Goal: Use online tool/utility: Use online tool/utility

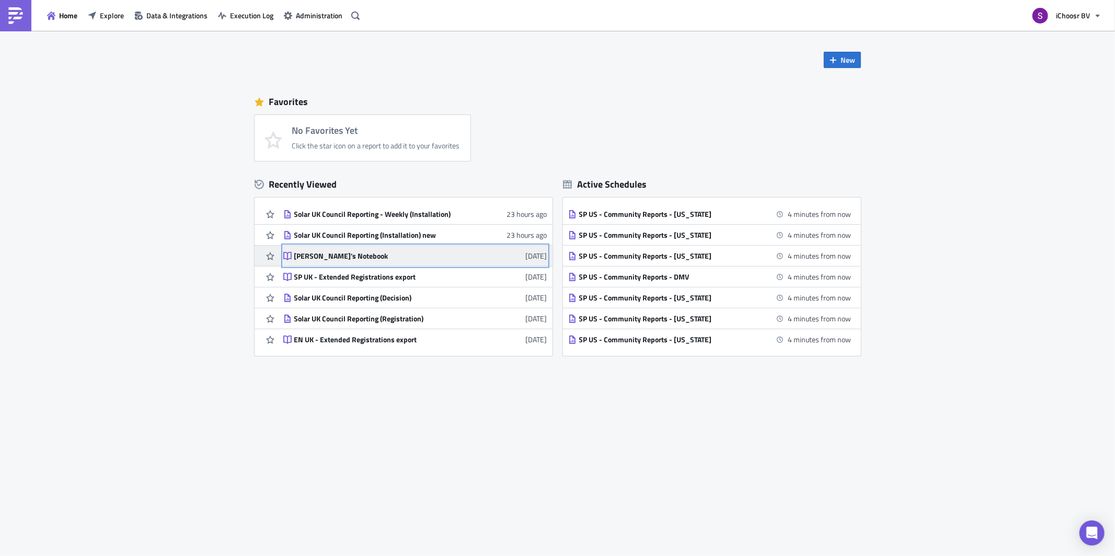
click at [309, 258] on div "[PERSON_NAME]'s Notebook" at bounding box center [385, 255] width 183 height 9
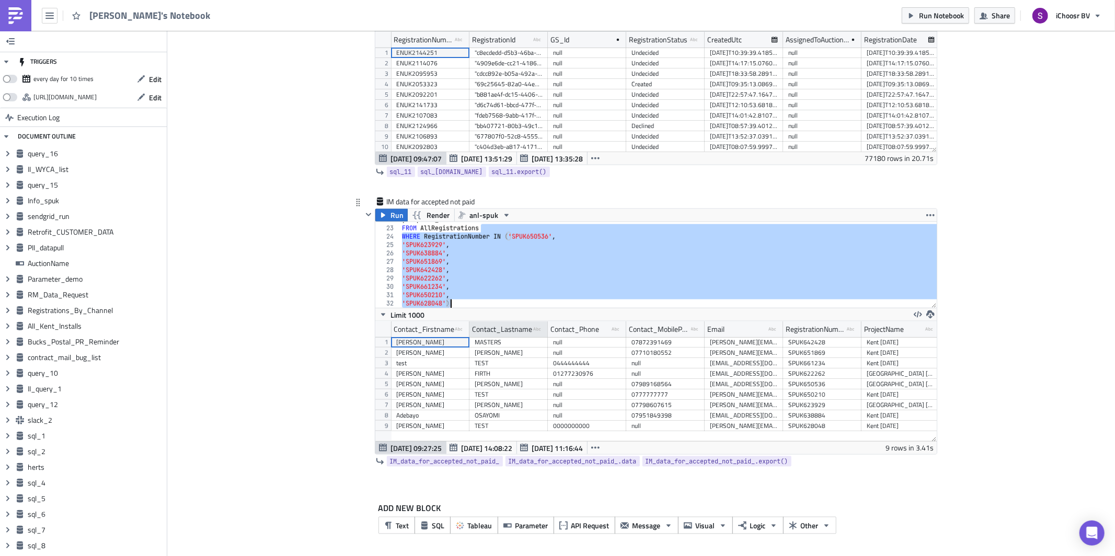
drag, startPoint x: 512, startPoint y: 279, endPoint x: 531, endPoint y: 328, distance: 52.3
click at [531, 328] on div "FROM AllRegistrations 22 23 24 25 26 27 28 29 30 31 32 , Proposal_NumberOfPanel…" at bounding box center [655, 338] width 561 height 233
click at [530, 260] on div ", Proposal_NumberOfPanels FROM AllRegistrations WHERE RegistrationNumber IN ( '…" at bounding box center [668, 267] width 537 height 102
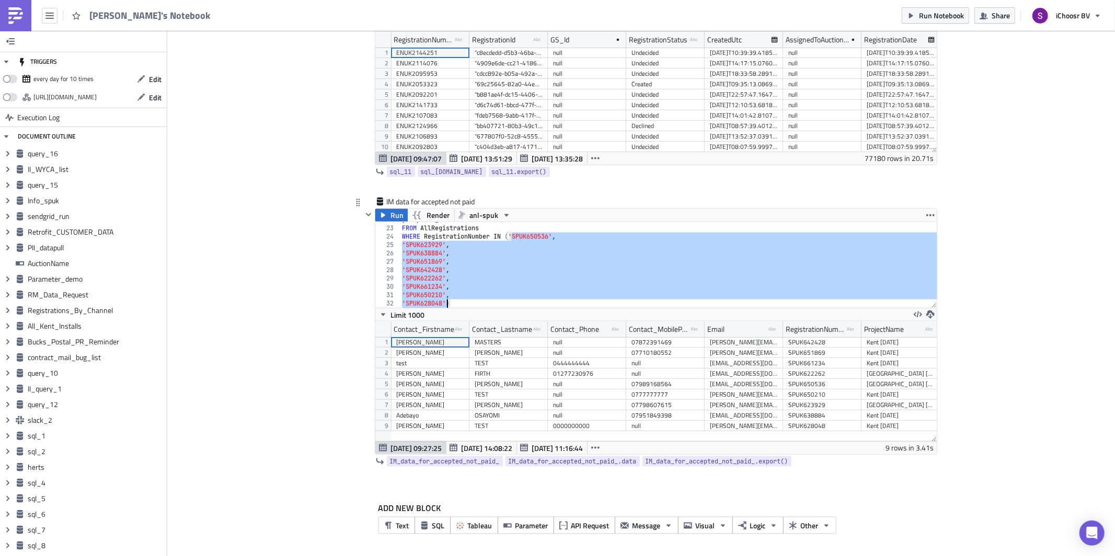
drag, startPoint x: 512, startPoint y: 236, endPoint x: 447, endPoint y: 303, distance: 92.8
click at [447, 303] on div ", Proposal_NumberOfPanels FROM AllRegistrations WHERE RegistrationNumber IN ( '…" at bounding box center [668, 267] width 537 height 102
paste textarea "23778',"
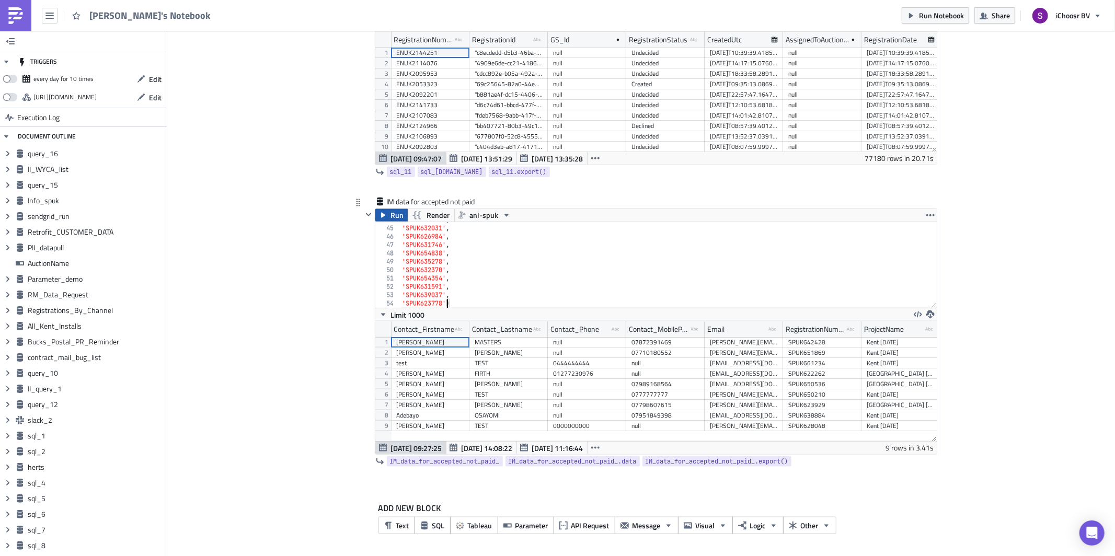
type textarea "'SPUK623778')"
click at [381, 216] on icon "button" at bounding box center [383, 215] width 4 height 5
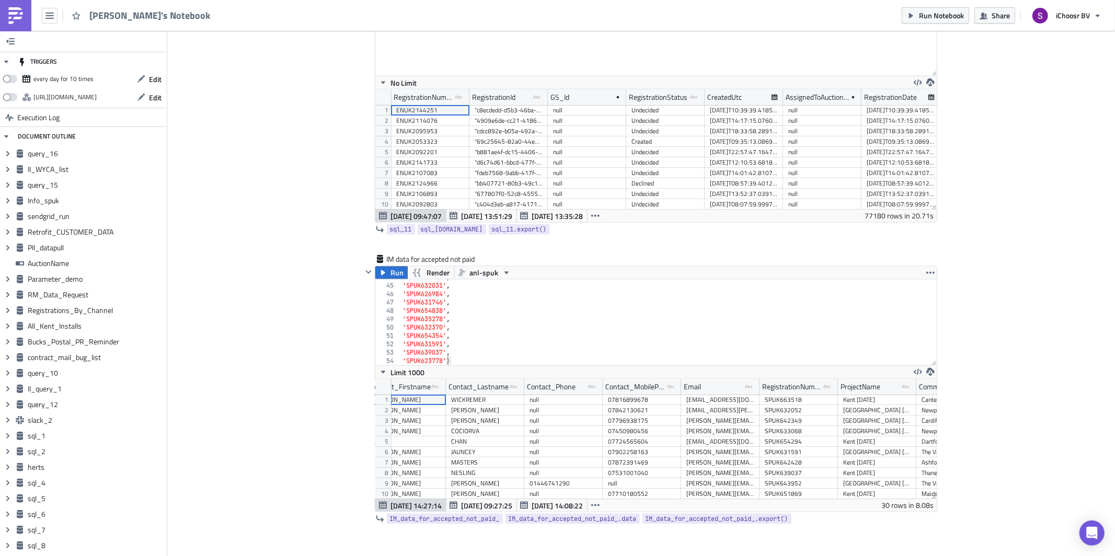
scroll to position [0, 27]
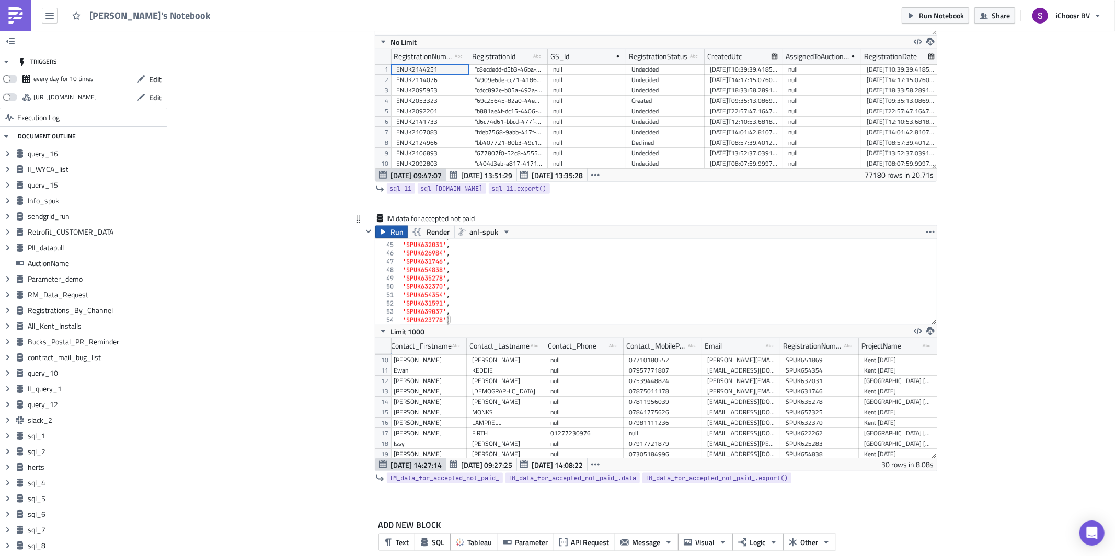
click at [394, 238] on span "Run" at bounding box center [397, 232] width 13 height 13
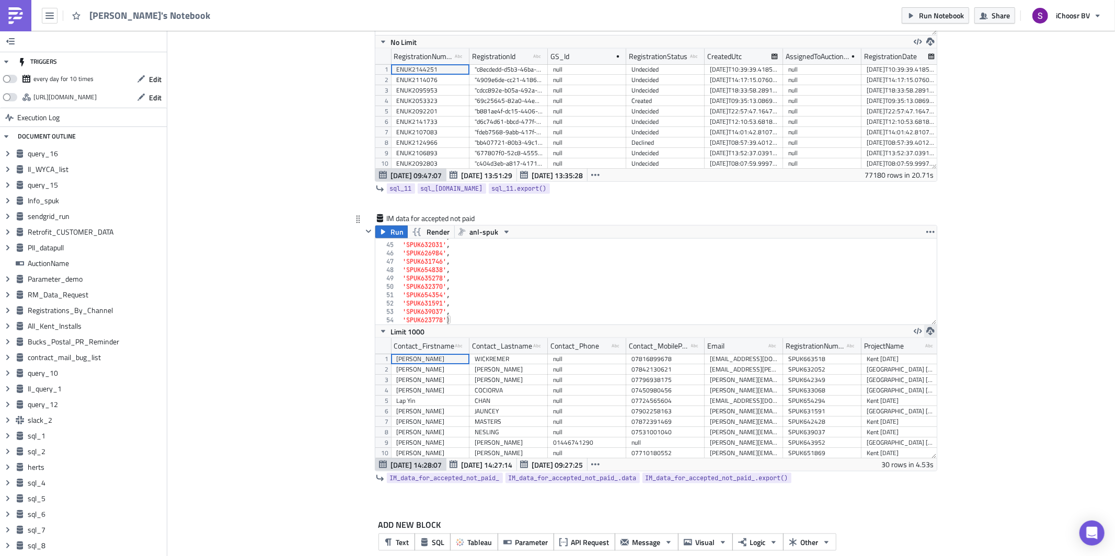
click at [929, 336] on icon "button" at bounding box center [930, 331] width 8 height 8
click at [937, 292] on link "CSV" at bounding box center [971, 299] width 89 height 16
